Goal: Task Accomplishment & Management: Manage account settings

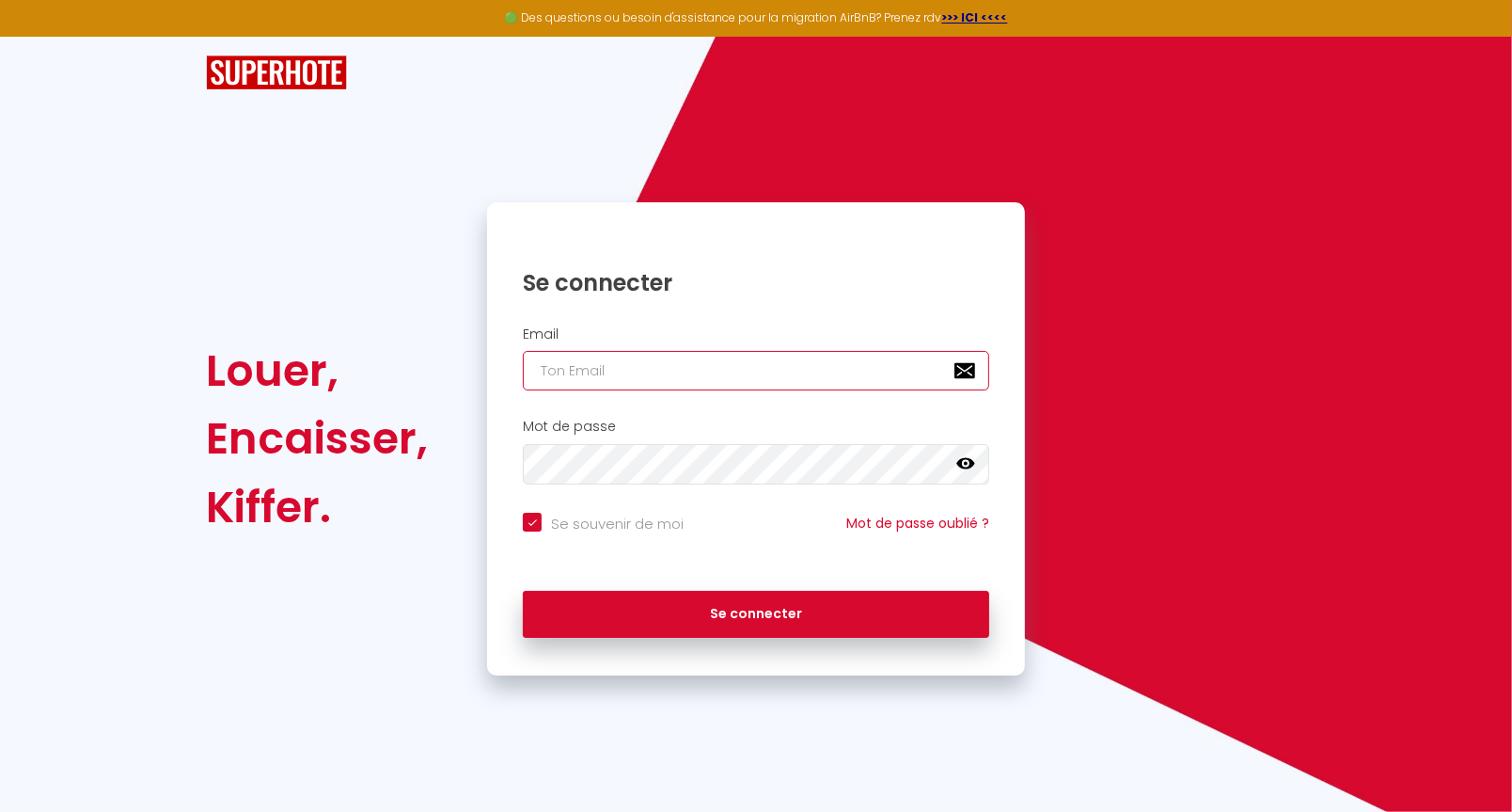
type input "[EMAIL_ADDRESS][DOMAIN_NAME]"
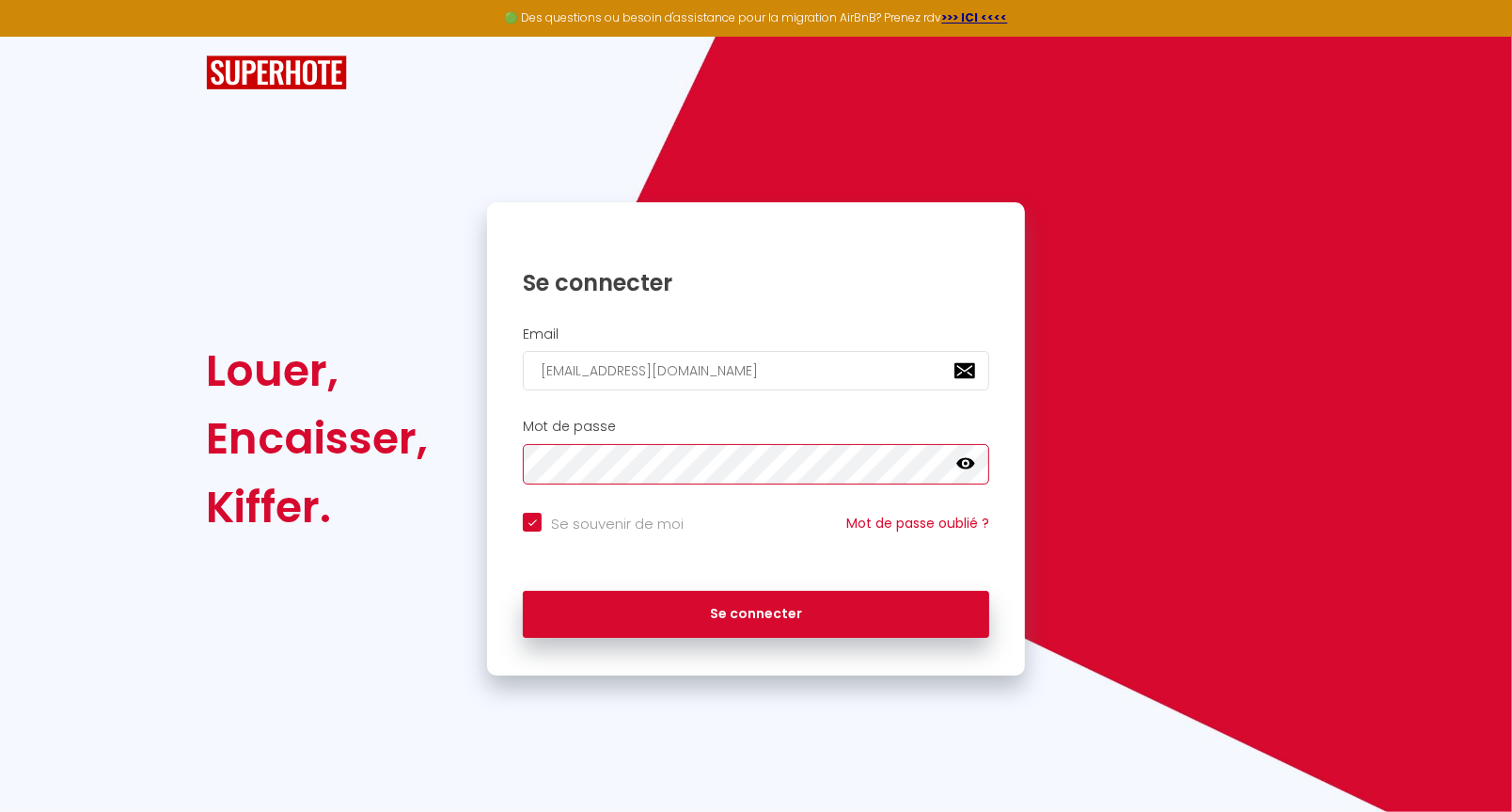
click at [756, 613] on button "Se connecter" at bounding box center [756, 614] width 467 height 47
checkbox input "true"
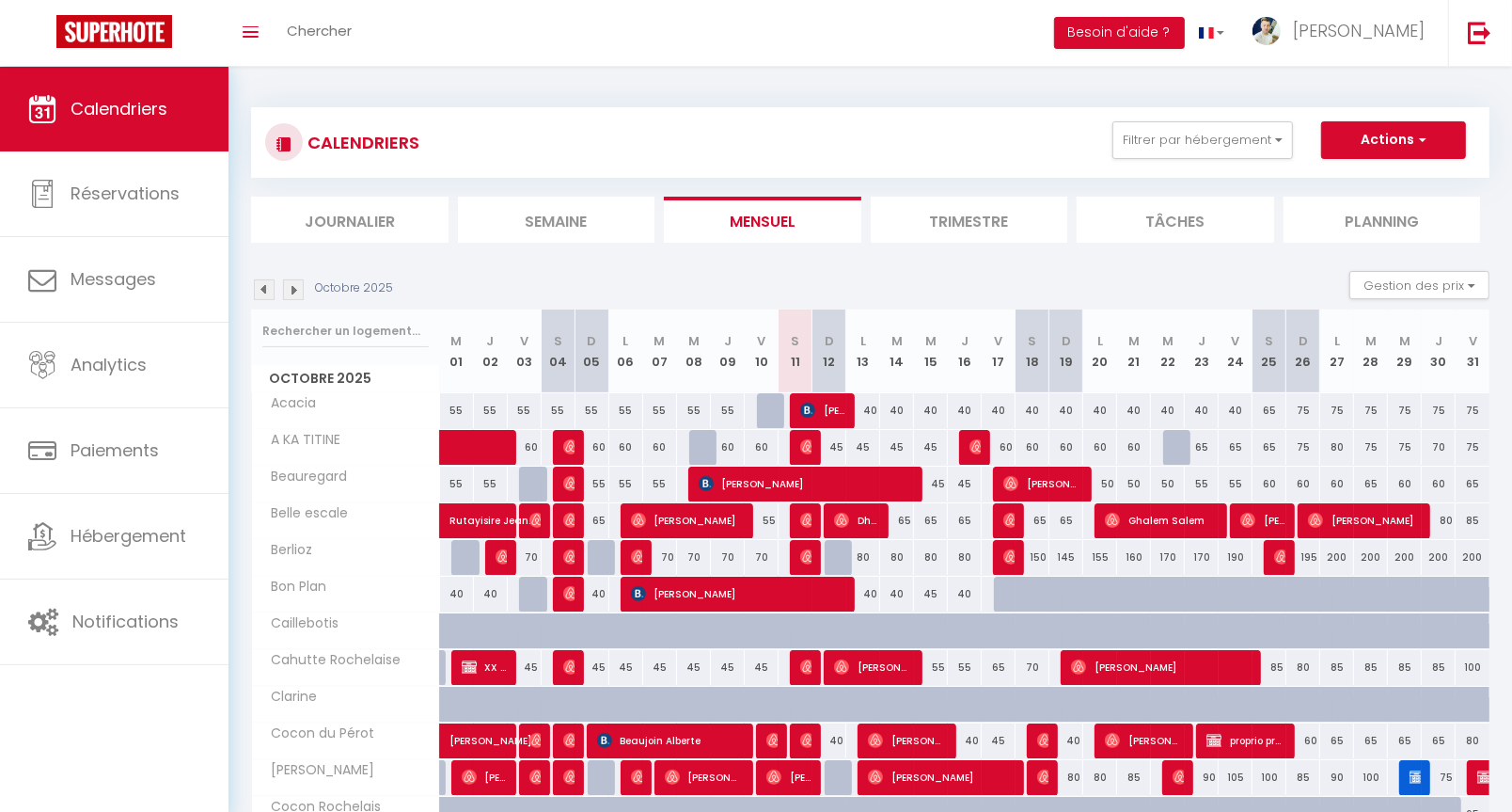
click at [829, 408] on span "[PERSON_NAME] [PERSON_NAME] [PERSON_NAME]" at bounding box center [822, 411] width 45 height 36
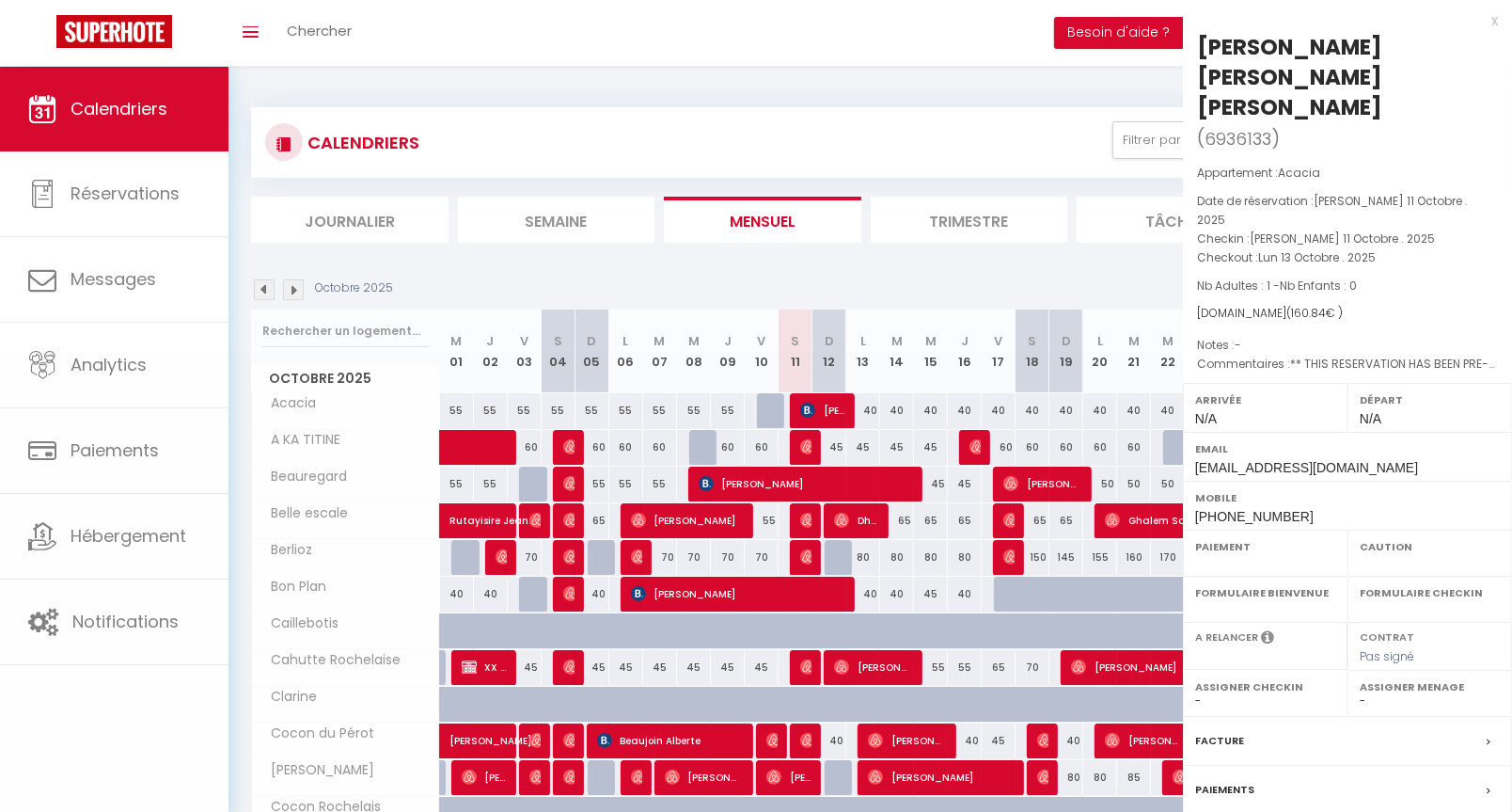
select select "OK"
select select "KO"
select select "0"
select select "1"
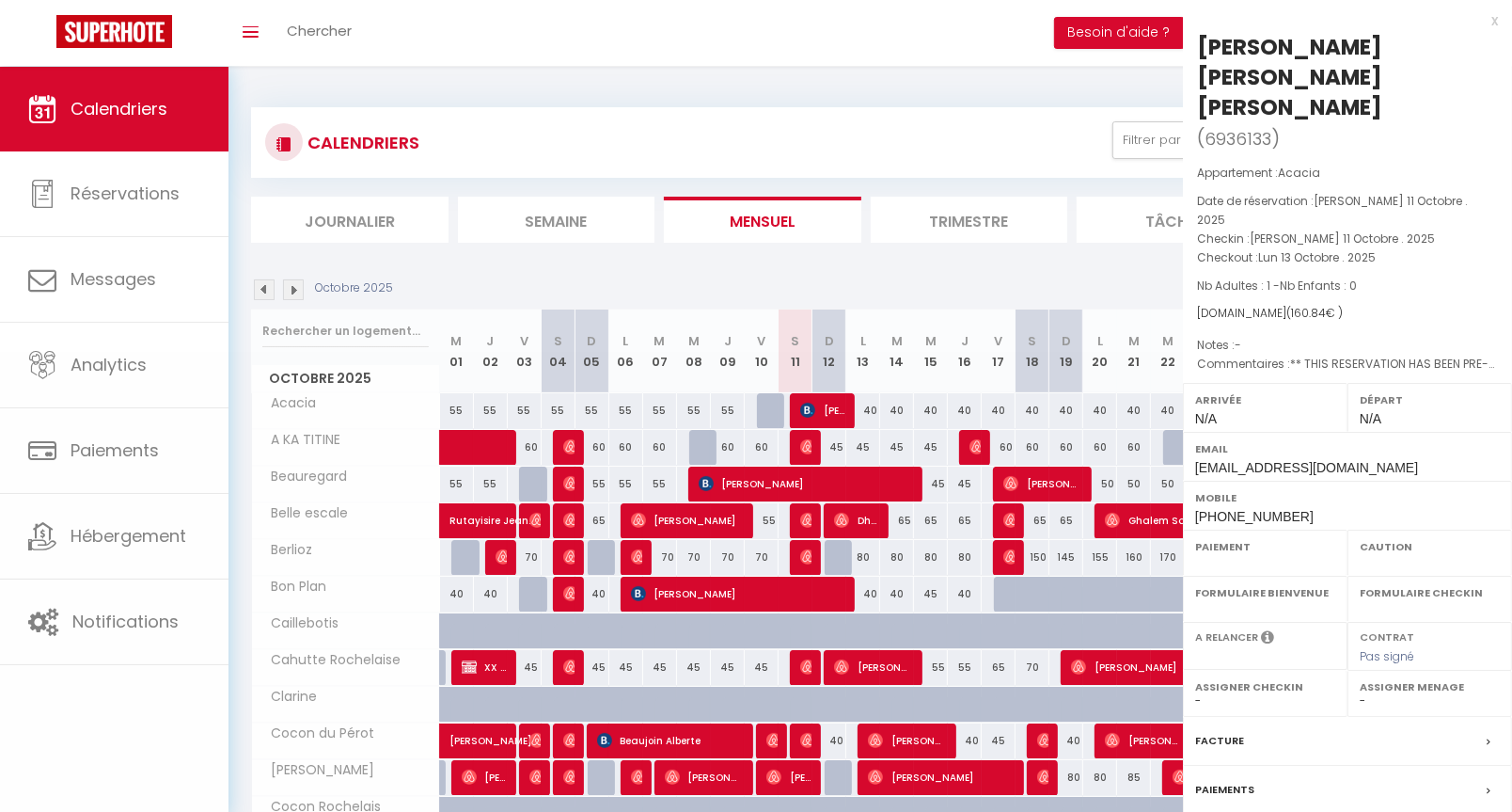
select select
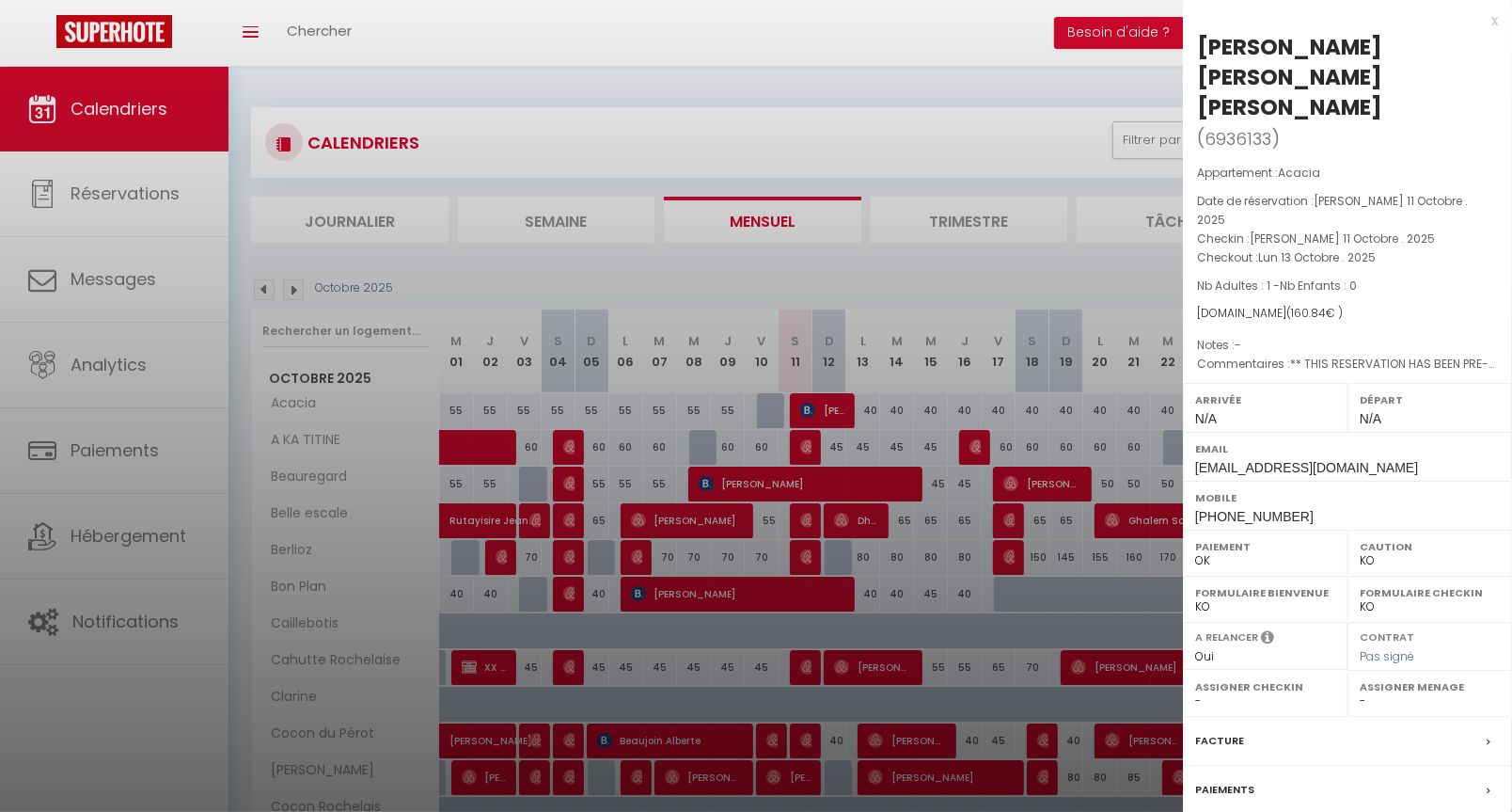
click at [829, 408] on div at bounding box center [756, 406] width 1512 height 812
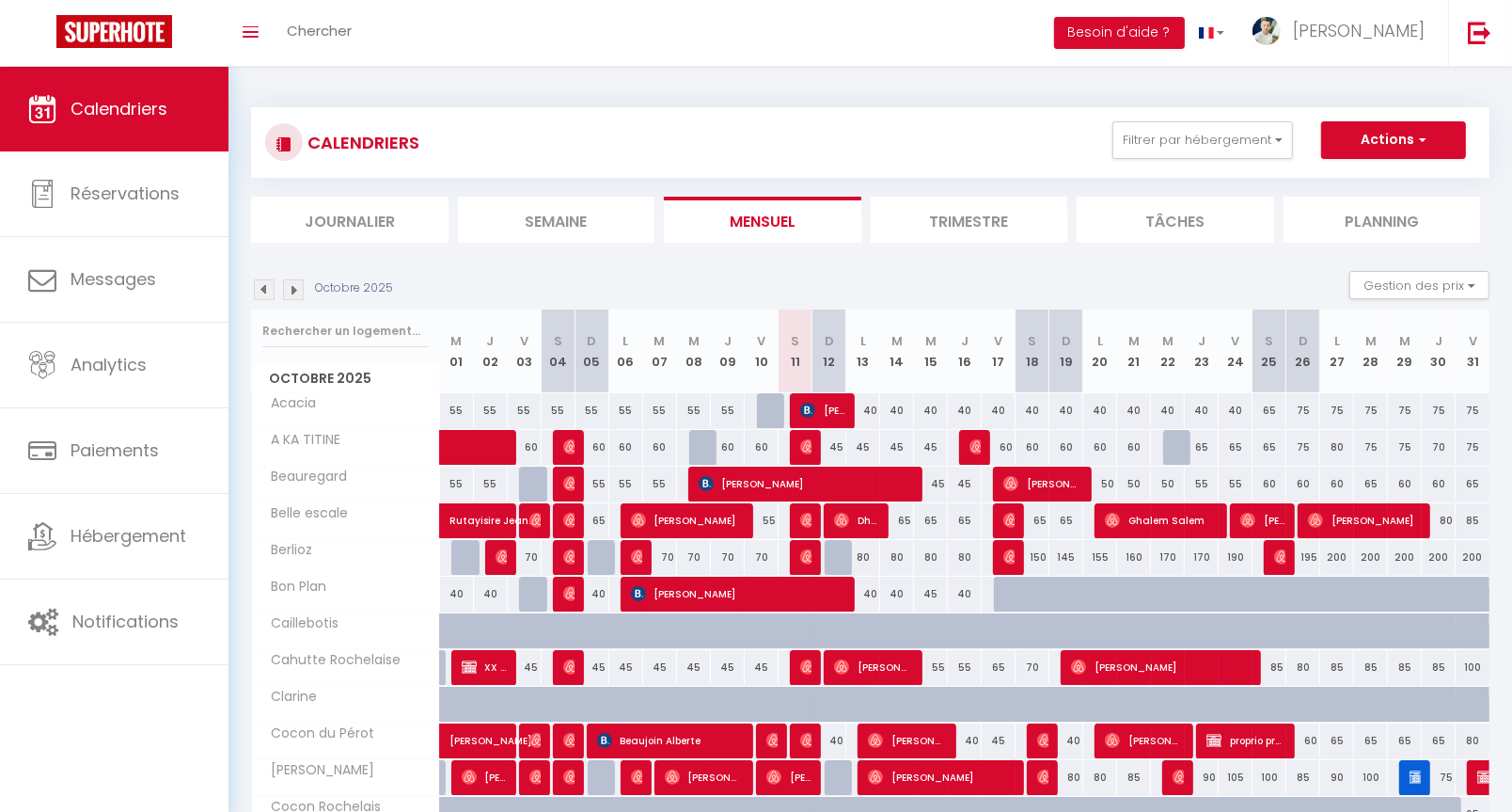
click at [829, 408] on span "[PERSON_NAME] [PERSON_NAME] [PERSON_NAME]" at bounding box center [822, 411] width 45 height 36
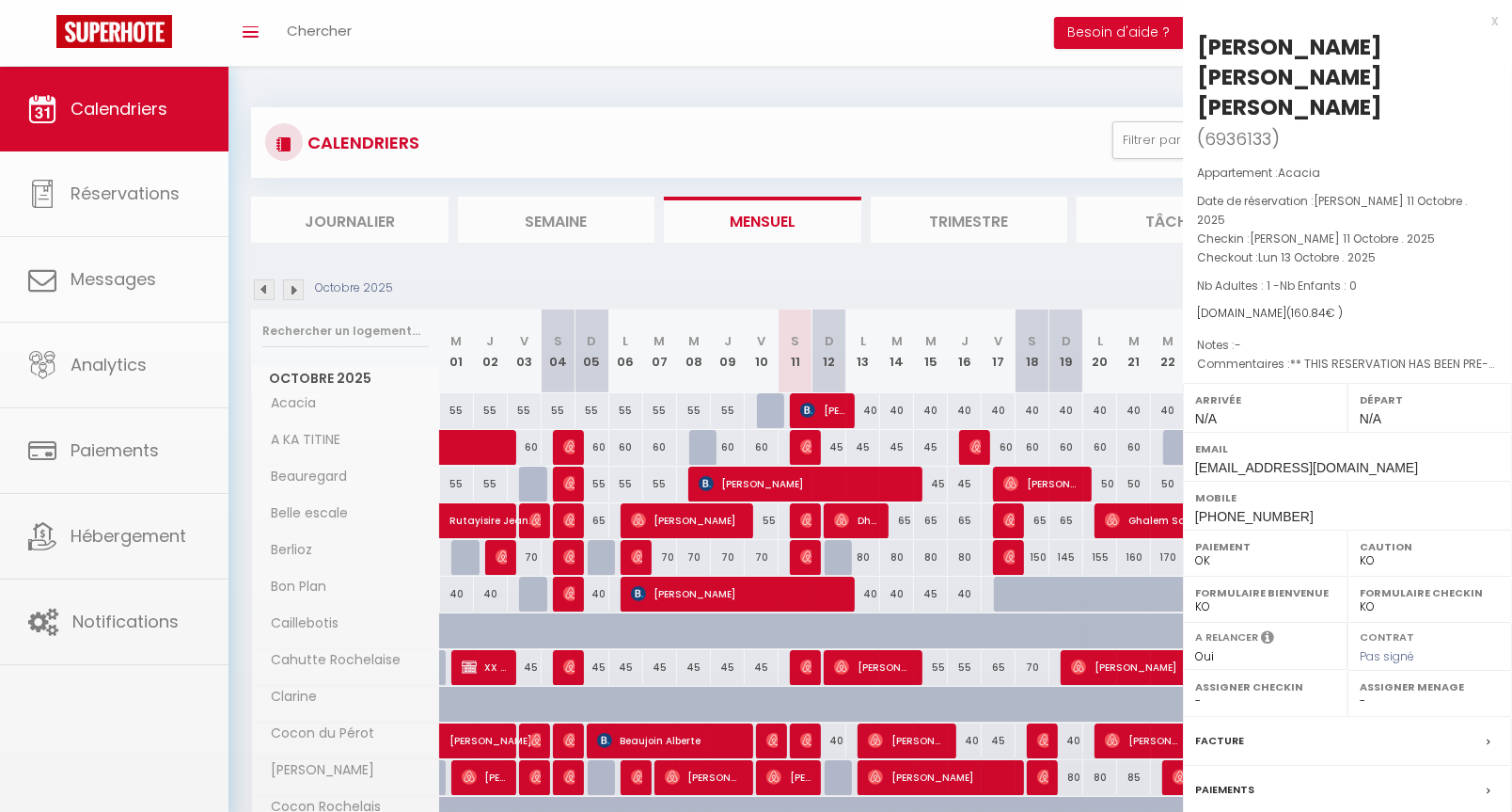
click at [829, 408] on div at bounding box center [756, 406] width 1512 height 812
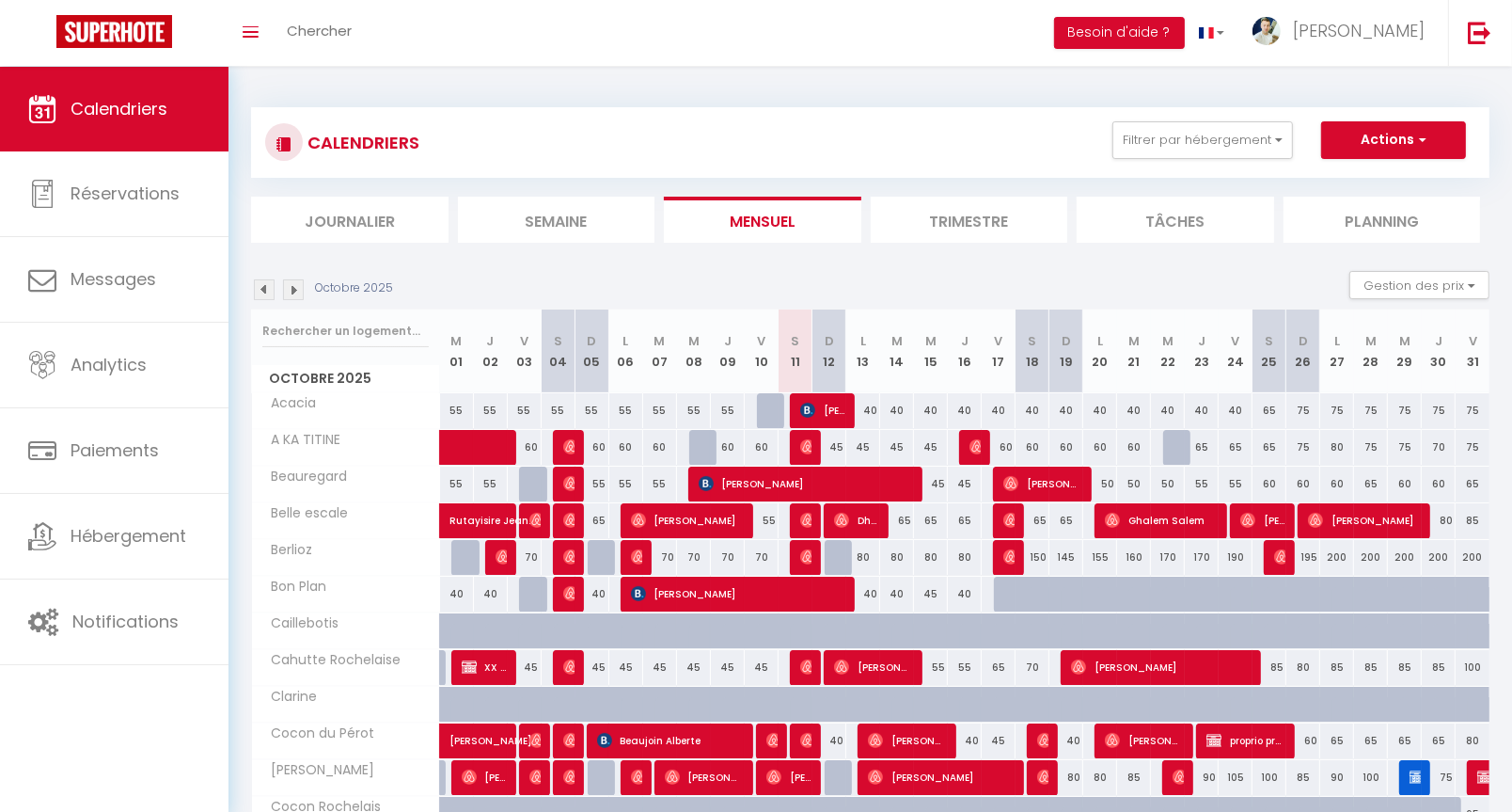
click at [829, 408] on span "[PERSON_NAME] [PERSON_NAME] [PERSON_NAME]" at bounding box center [822, 411] width 45 height 36
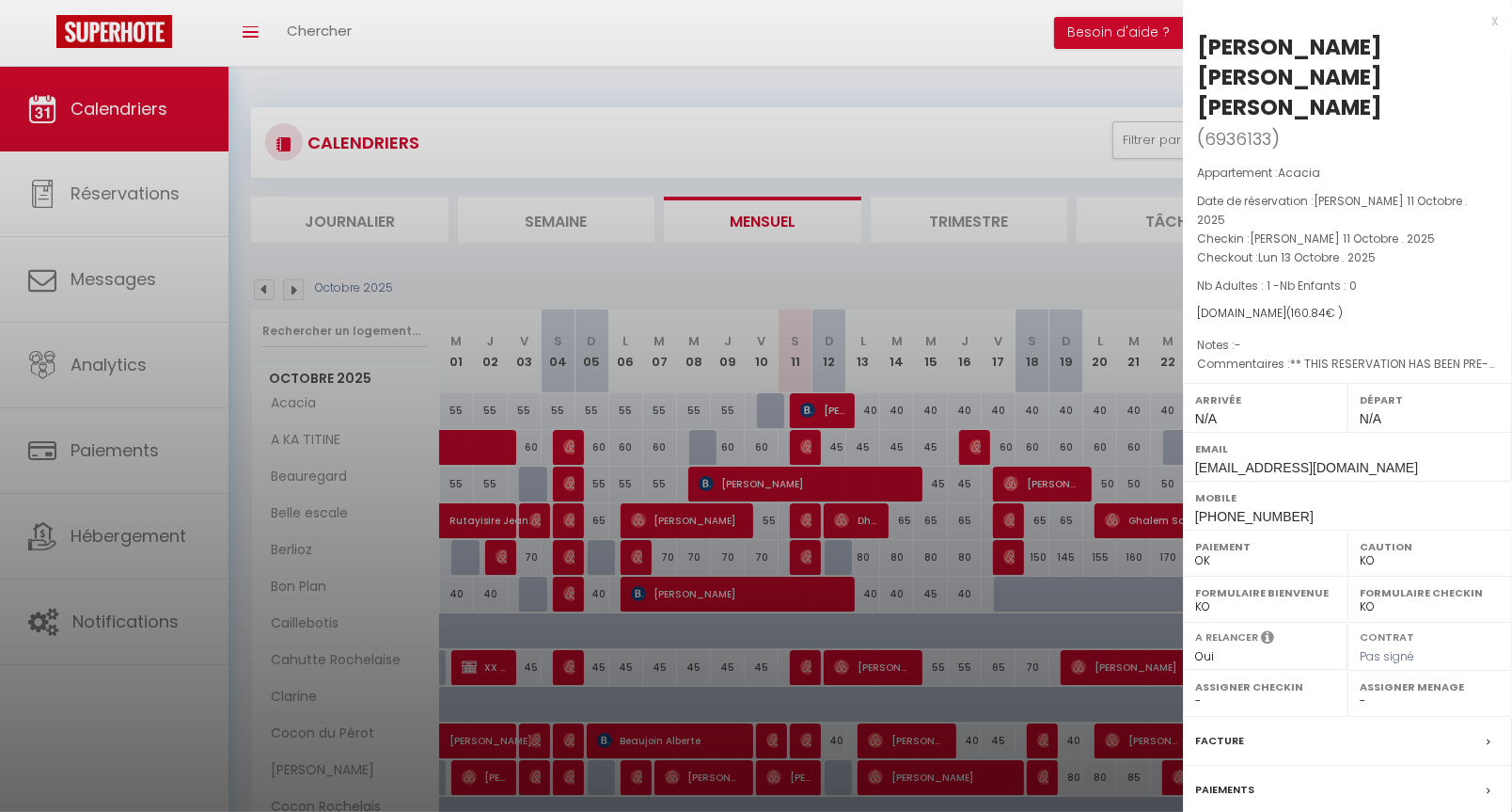
click at [929, 317] on div at bounding box center [756, 406] width 1512 height 812
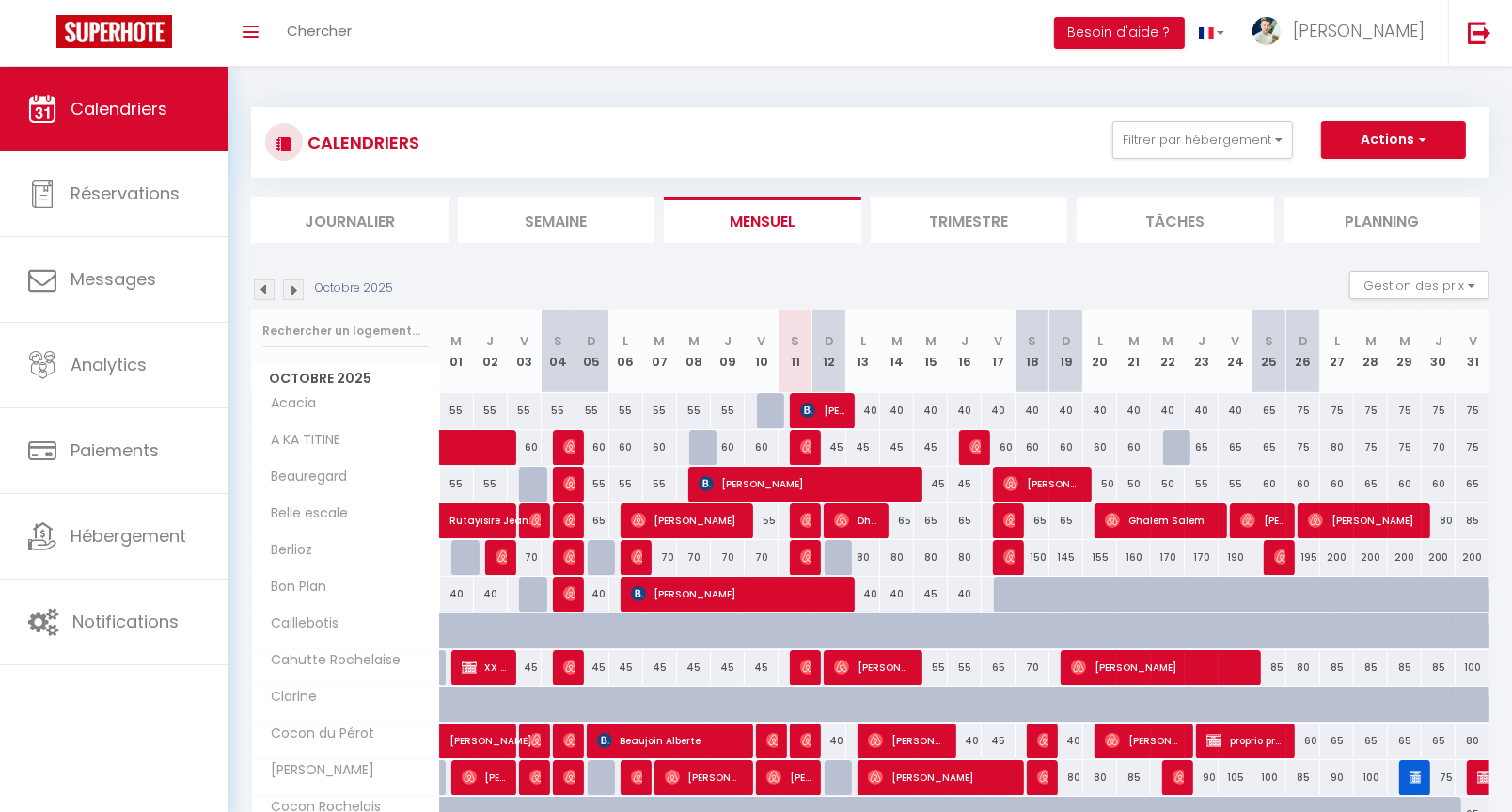
click at [813, 416] on span "[PERSON_NAME] [PERSON_NAME] [PERSON_NAME]" at bounding box center [822, 411] width 45 height 36
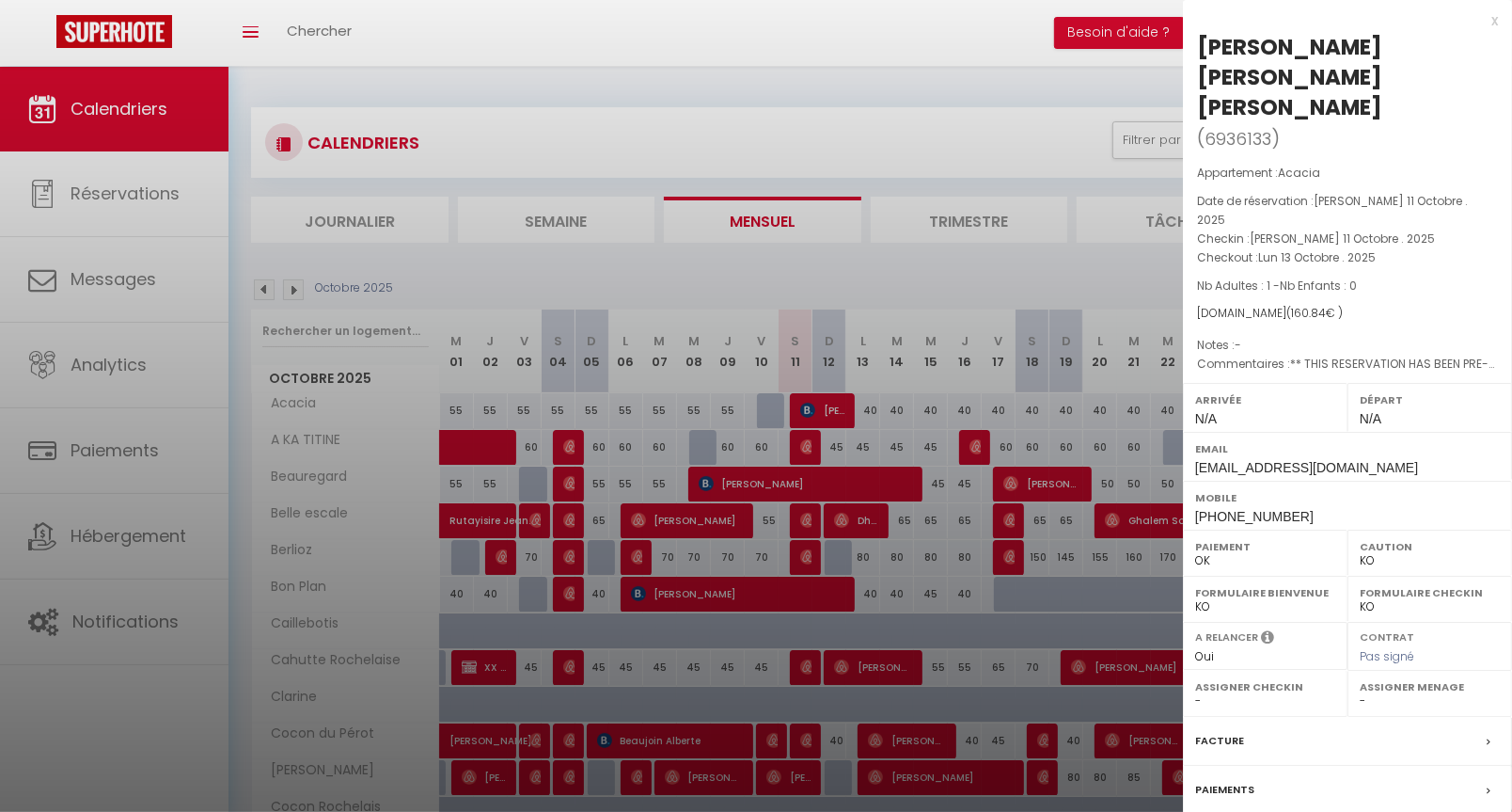
click at [1219, 731] on label "Facture" at bounding box center [1220, 741] width 49 height 20
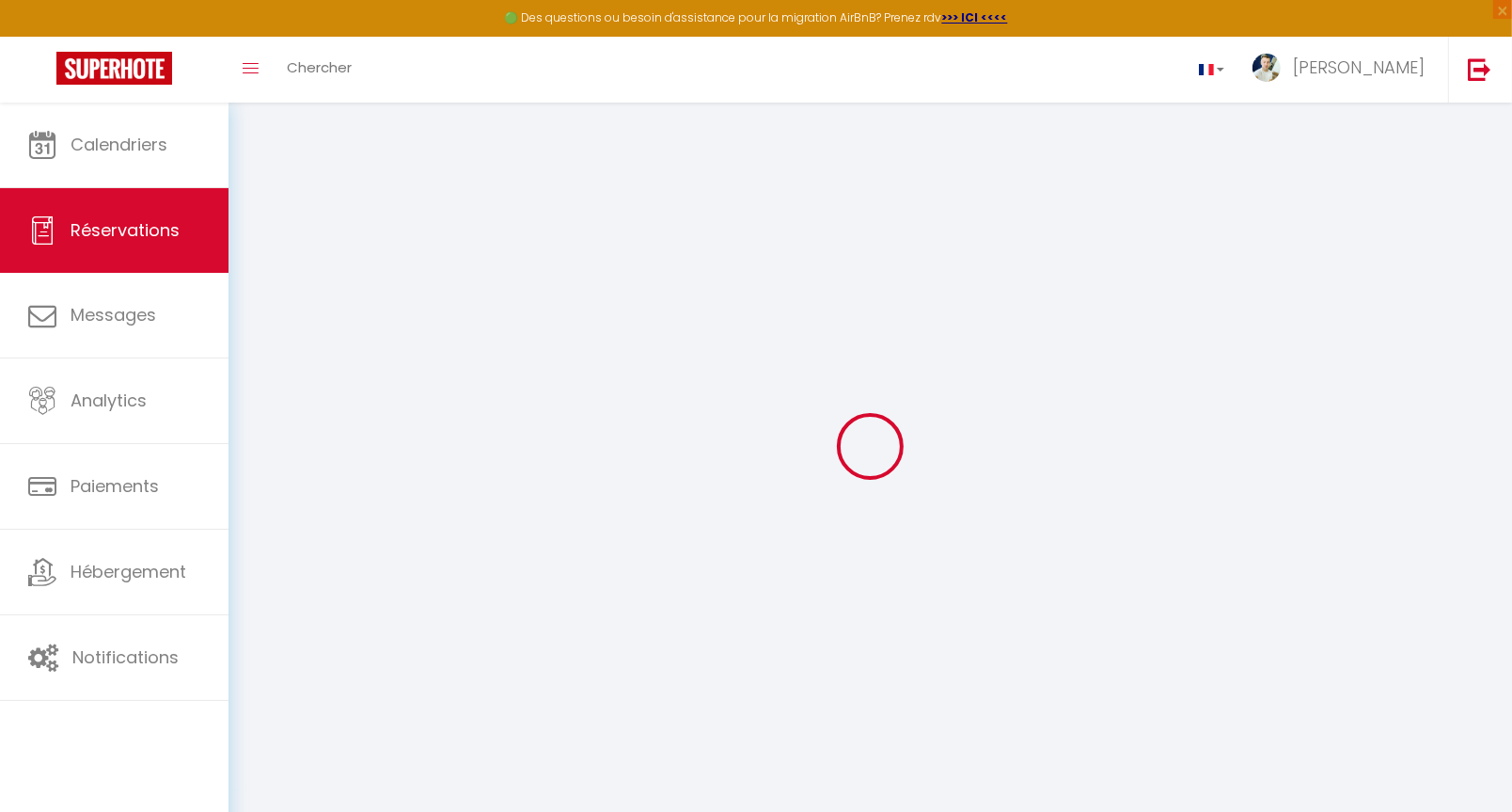
select select "cleaning"
select select "taxes"
select select
checkbox input "false"
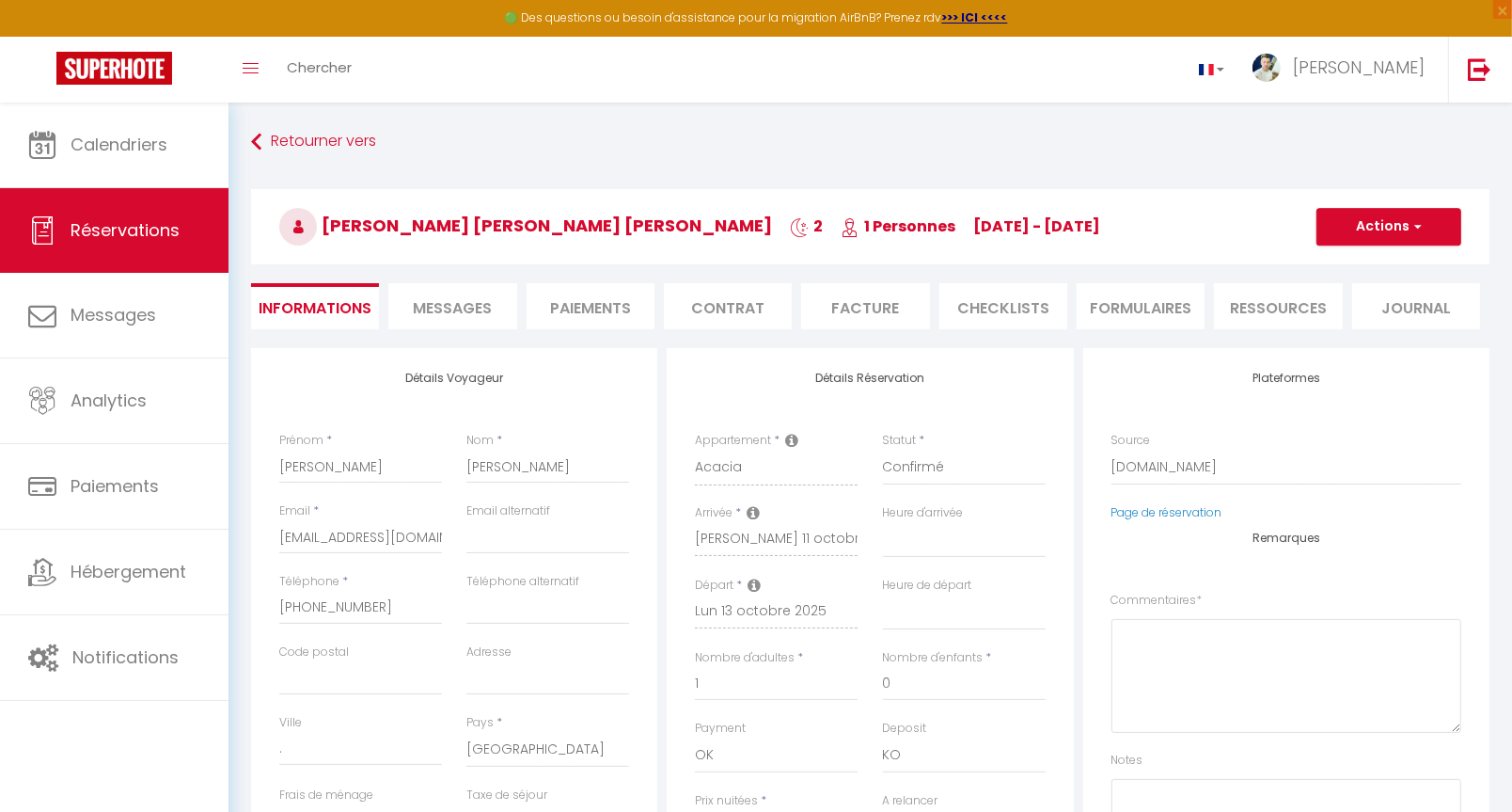
select select
checkbox input "false"
type textarea "** THIS RESERVATION HAS BEEN PRE-PAID ** BOOKING NOTE : Payment charge is EUR 2…"
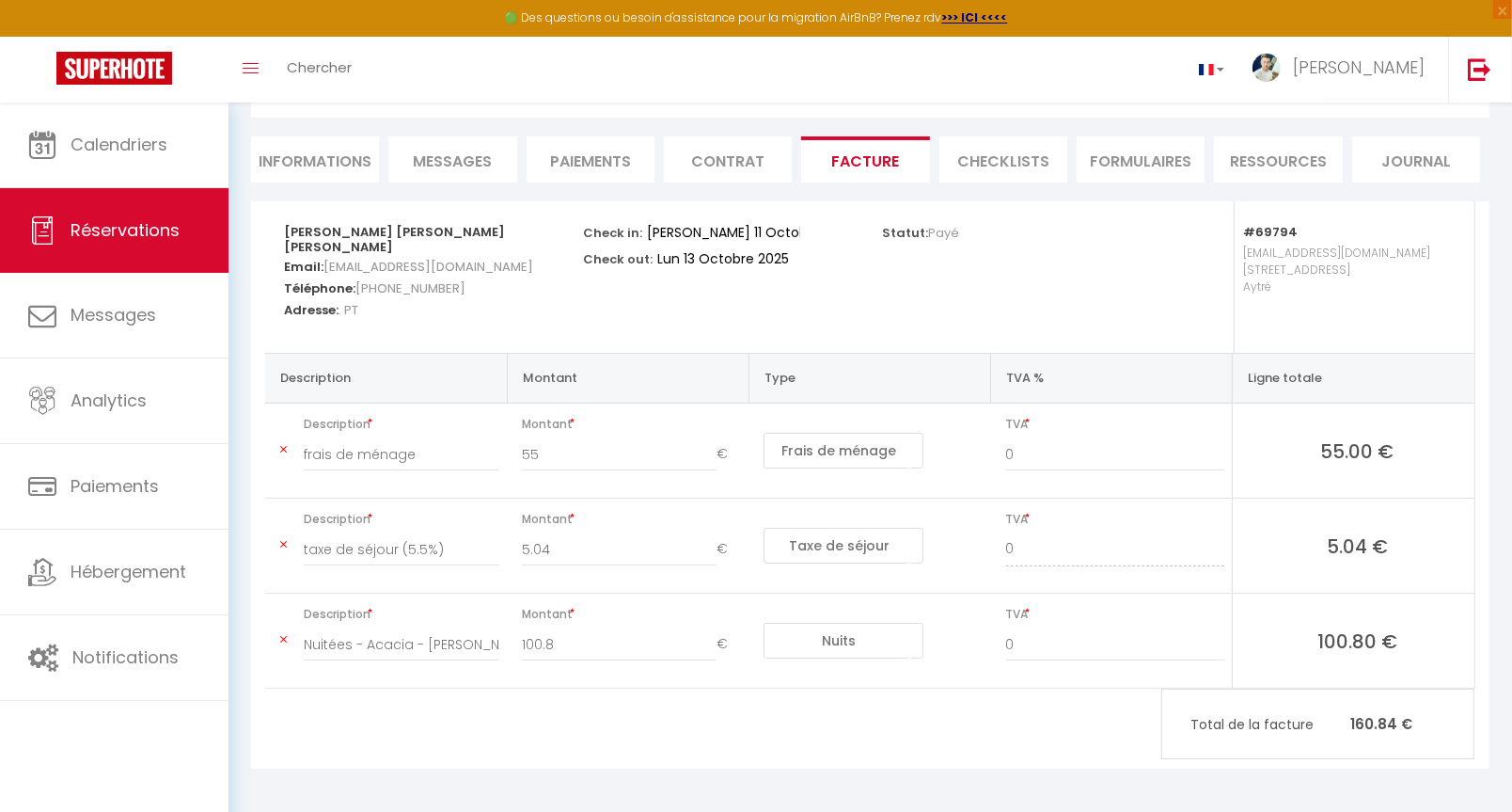
scroll to position [146, 0]
